Goal: Register for event/course

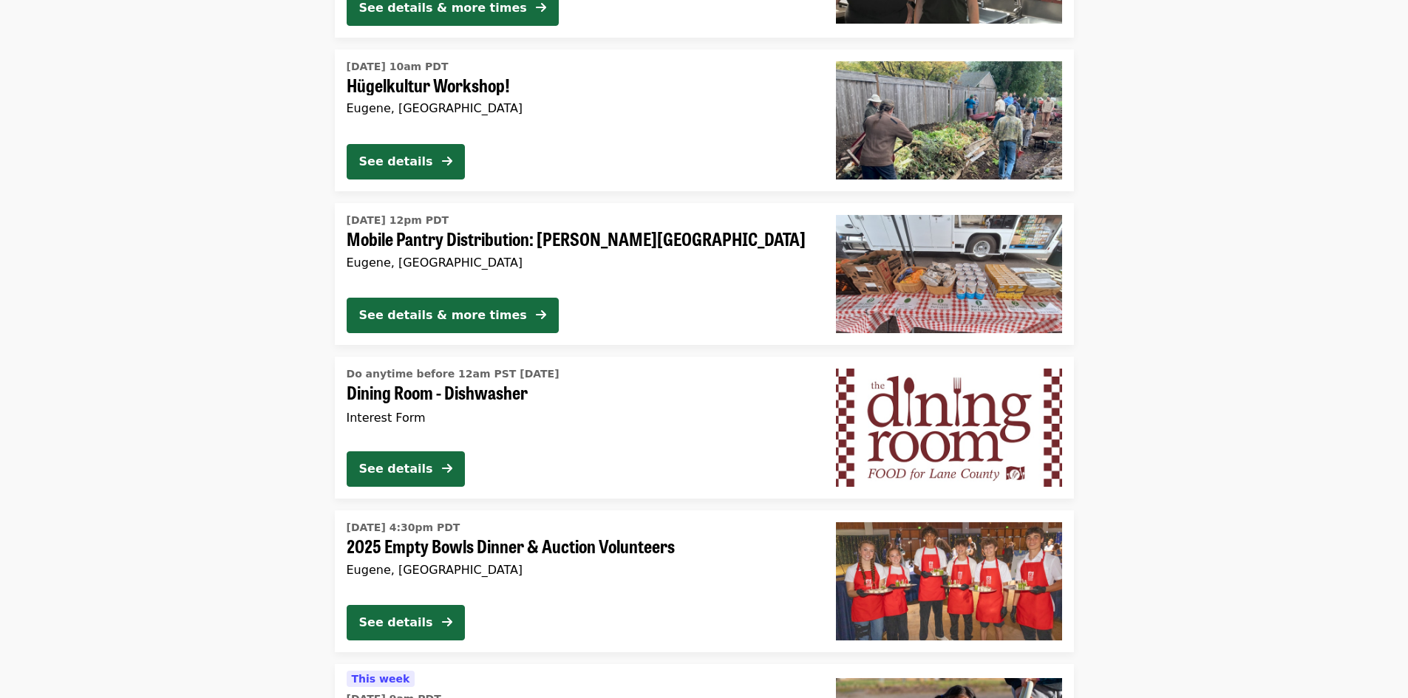
scroll to position [1921, 0]
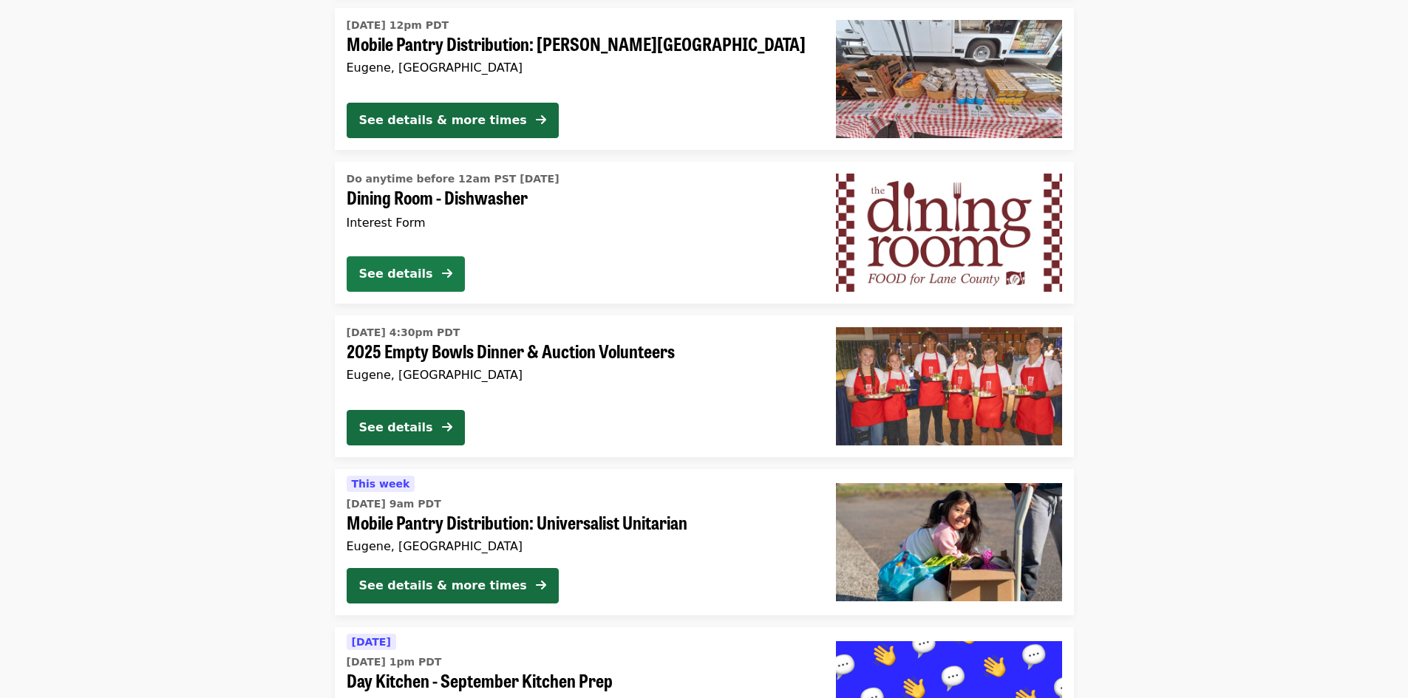
click at [448, 282] on span at bounding box center [447, 274] width 10 height 18
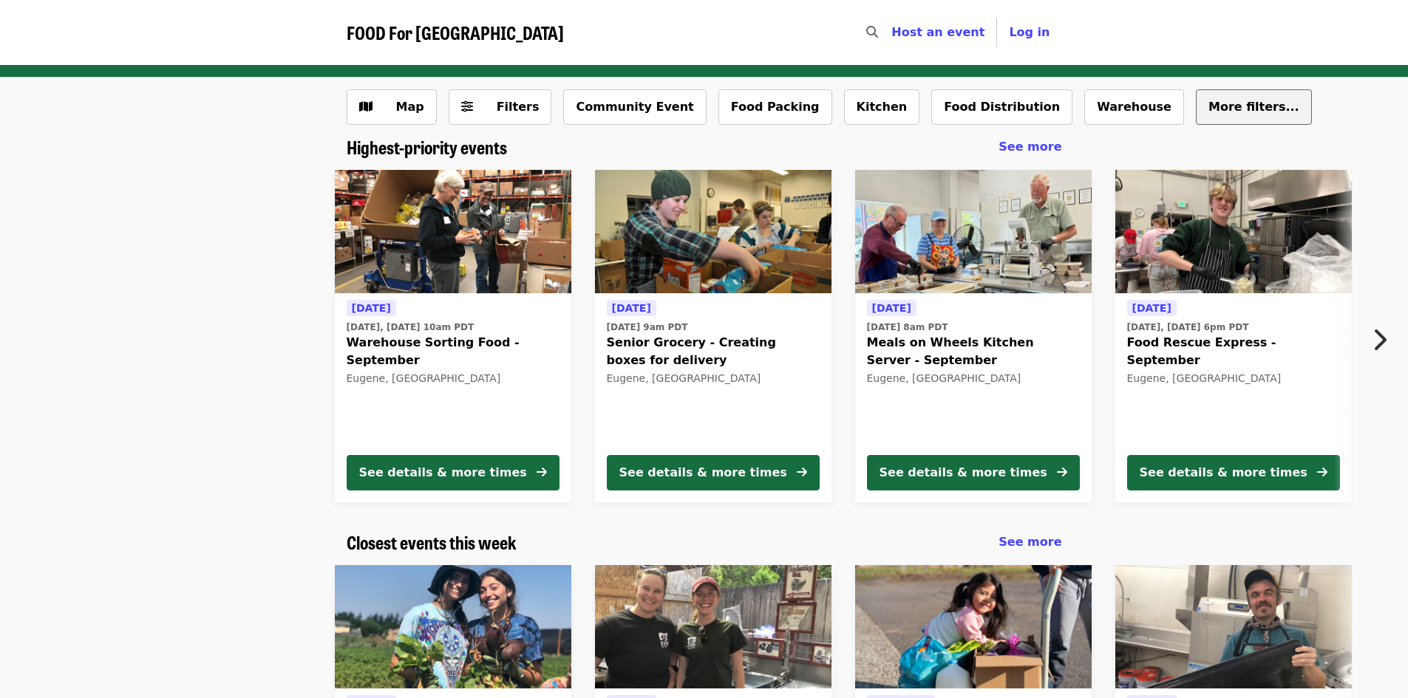
click at [1196, 115] on button "More filters..." at bounding box center [1254, 106] width 116 height 35
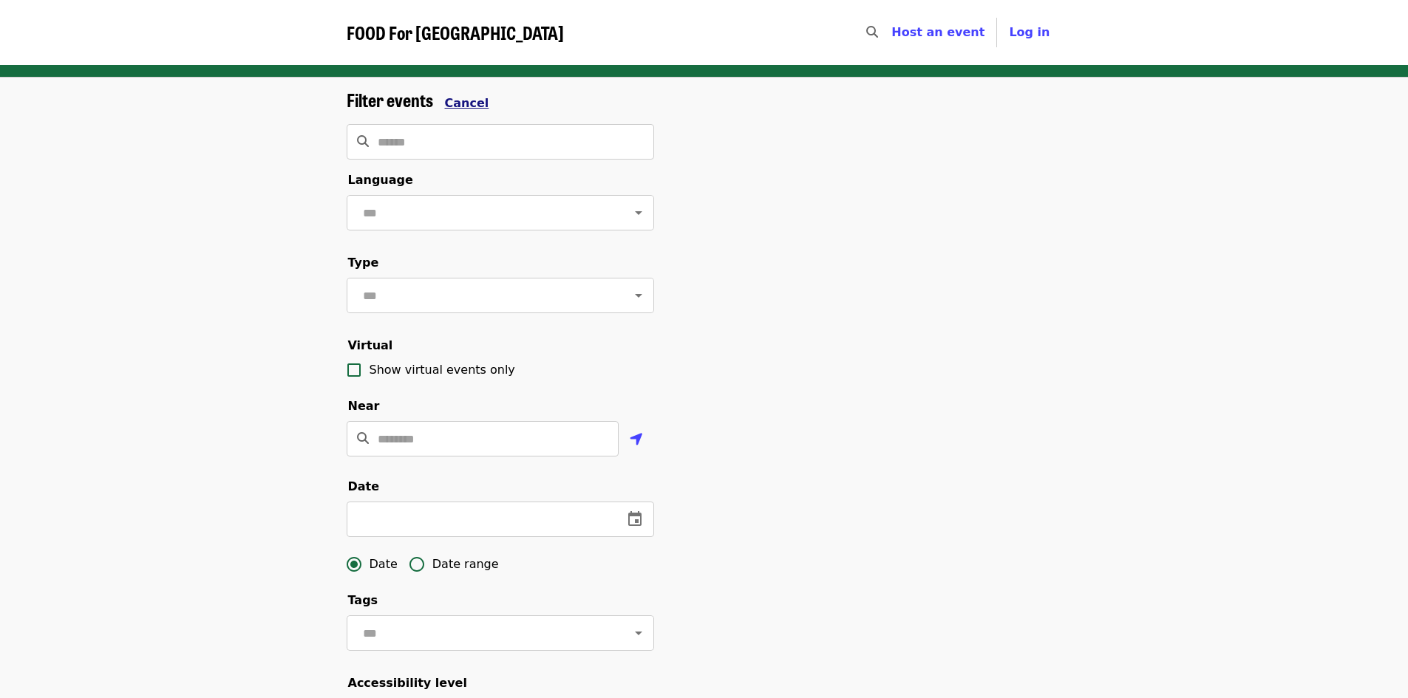
click at [463, 106] on span "Cancel" at bounding box center [467, 103] width 44 height 14
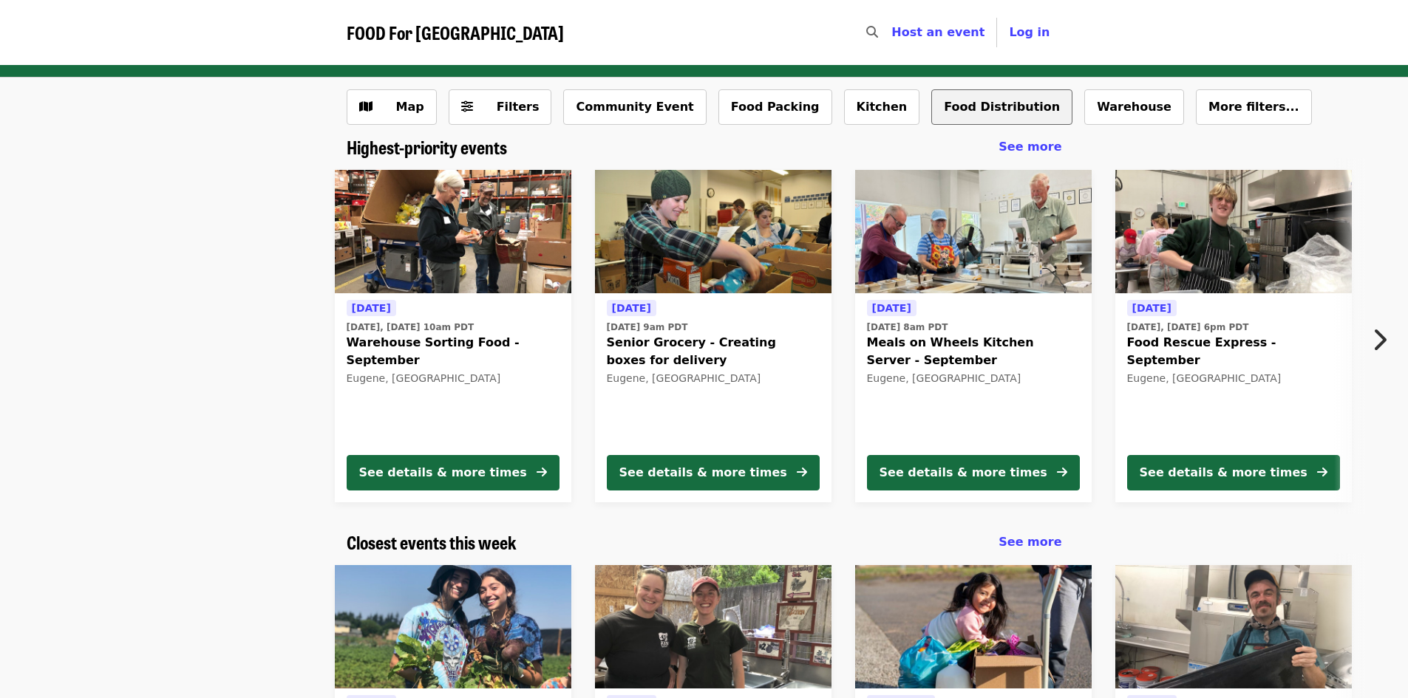
click at [933, 115] on button "Food Distribution" at bounding box center [1001, 106] width 141 height 35
